Goal: Navigation & Orientation: Find specific page/section

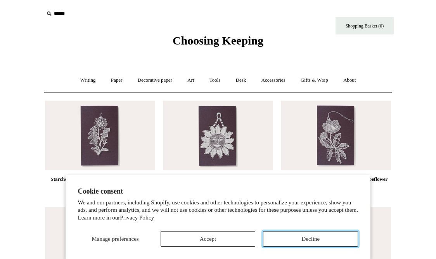
click at [304, 239] on button "Decline" at bounding box center [310, 239] width 95 height 16
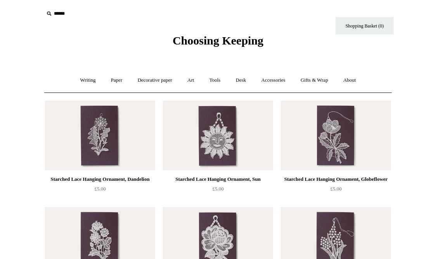
click at [196, 41] on span "Choosing Keeping" at bounding box center [217, 40] width 91 height 13
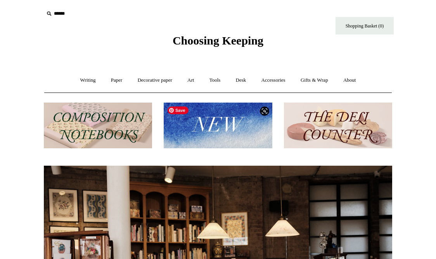
click at [205, 126] on img at bounding box center [218, 126] width 108 height 46
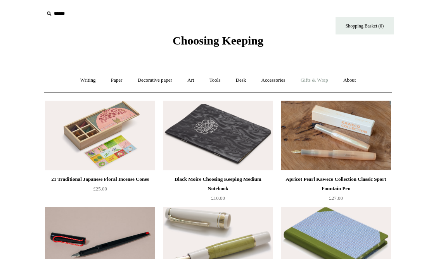
click at [316, 85] on link "Gifts & Wrap +" at bounding box center [313, 80] width 41 height 21
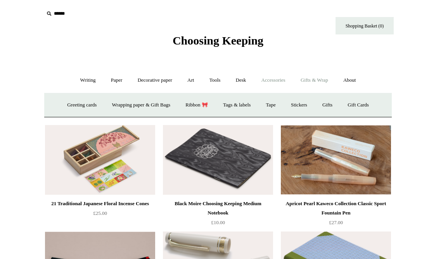
click at [281, 80] on link "Accessories +" at bounding box center [273, 80] width 38 height 21
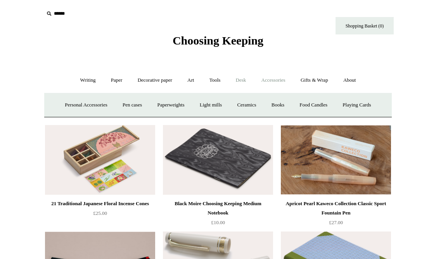
click at [240, 77] on link "Desk +" at bounding box center [241, 80] width 24 height 21
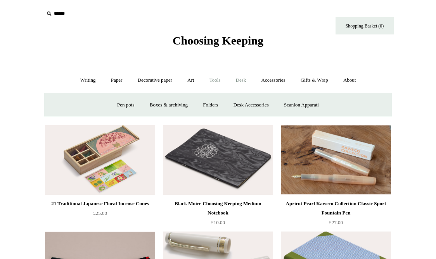
click at [212, 77] on link "Tools +" at bounding box center [214, 80] width 25 height 21
click at [176, 78] on link "Decorative paper +" at bounding box center [155, 80] width 48 height 21
click at [127, 107] on link "Wrapping & decoupage" at bounding box center [143, 105] width 62 height 21
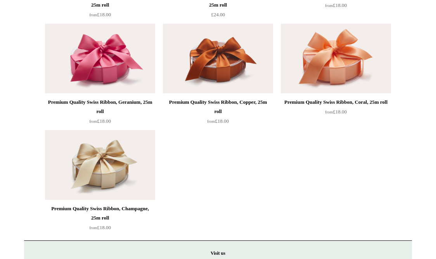
scroll to position [1277, 0]
